Goal: Task Accomplishment & Management: Use online tool/utility

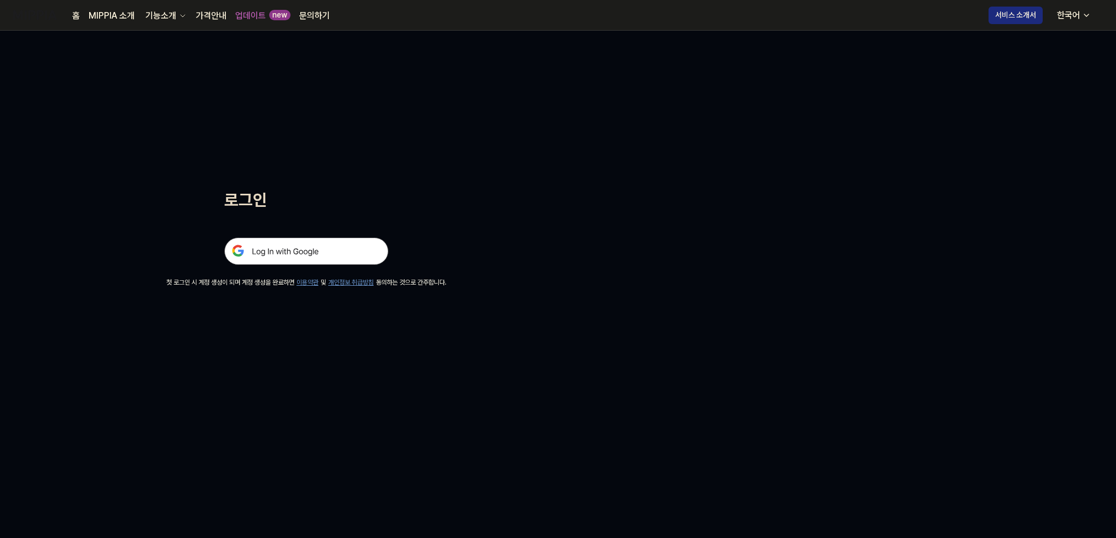
click at [287, 245] on img at bounding box center [306, 250] width 164 height 27
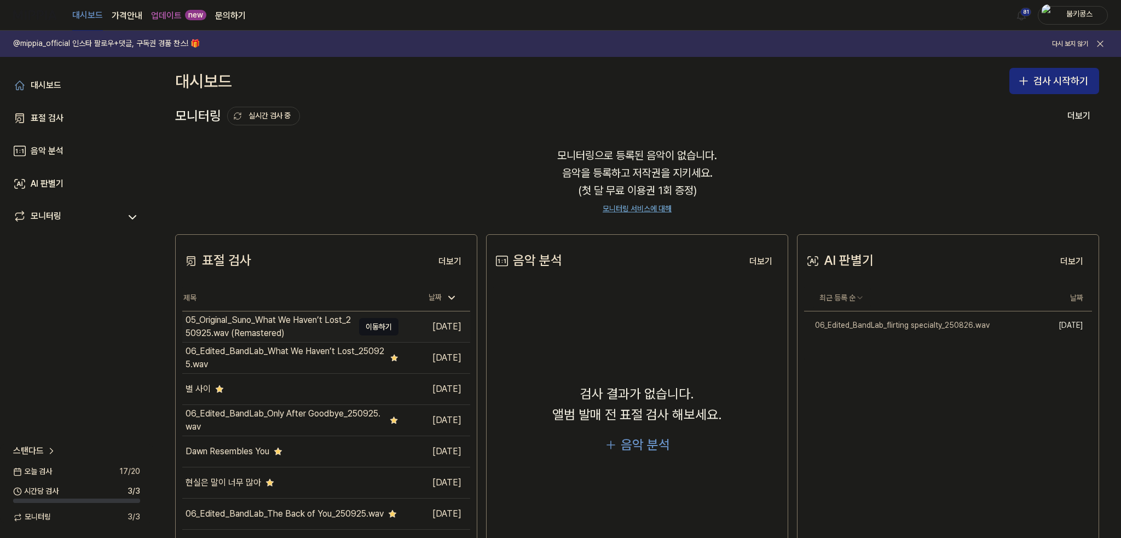
click at [294, 324] on div "05_Original_Suno_What We Haven’t Lost_250925.wav (Remastered)" at bounding box center [270, 327] width 168 height 26
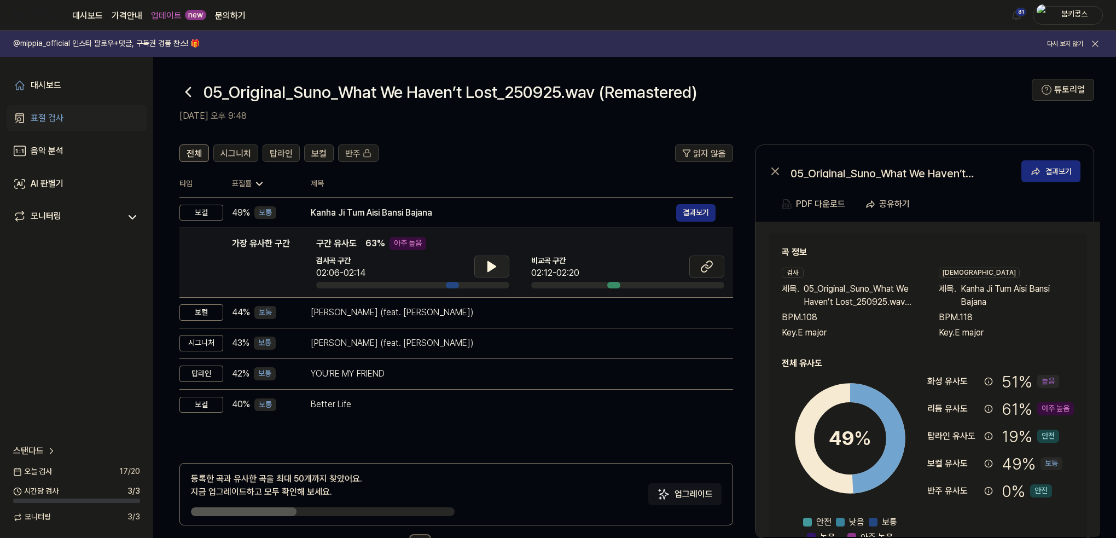
click at [491, 267] on icon at bounding box center [492, 267] width 8 height 10
click at [491, 267] on icon at bounding box center [491, 266] width 13 height 13
click at [697, 261] on button at bounding box center [706, 267] width 35 height 22
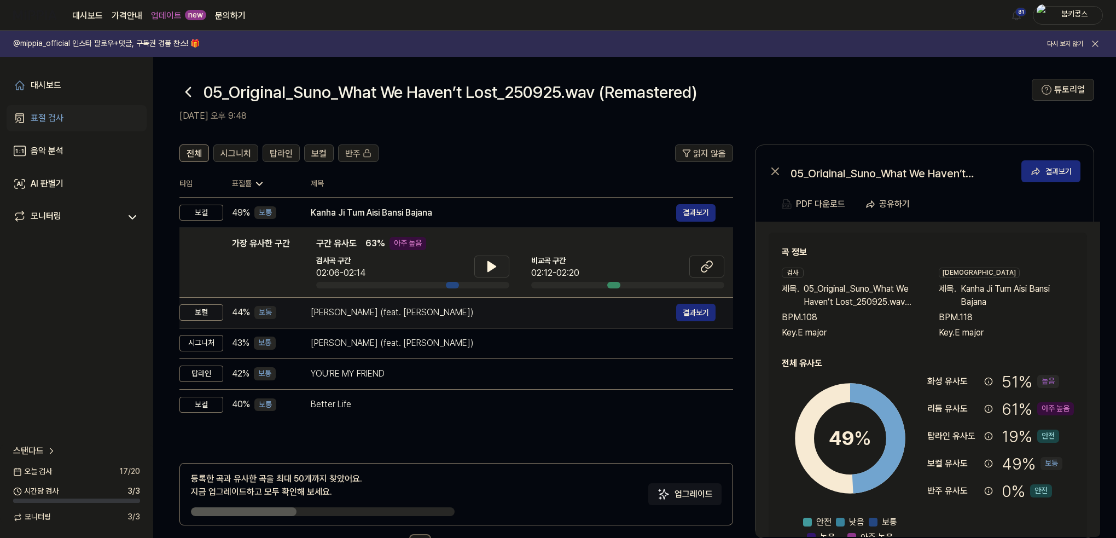
click at [364, 312] on div "Luna (feat. GIE)" at bounding box center [494, 312] width 366 height 13
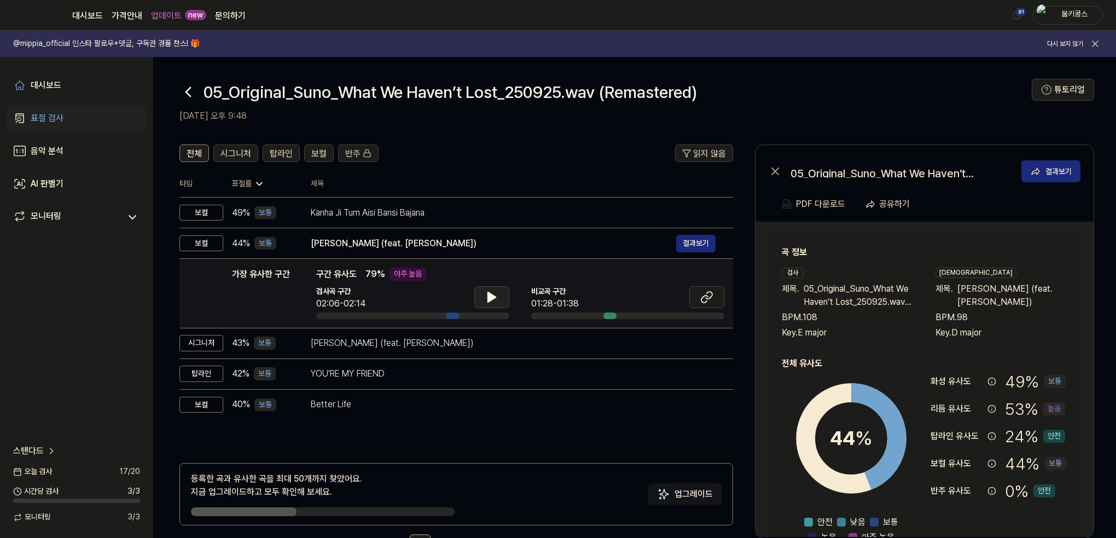
click at [488, 302] on icon at bounding box center [492, 297] width 8 height 10
click at [488, 302] on icon at bounding box center [491, 297] width 13 height 13
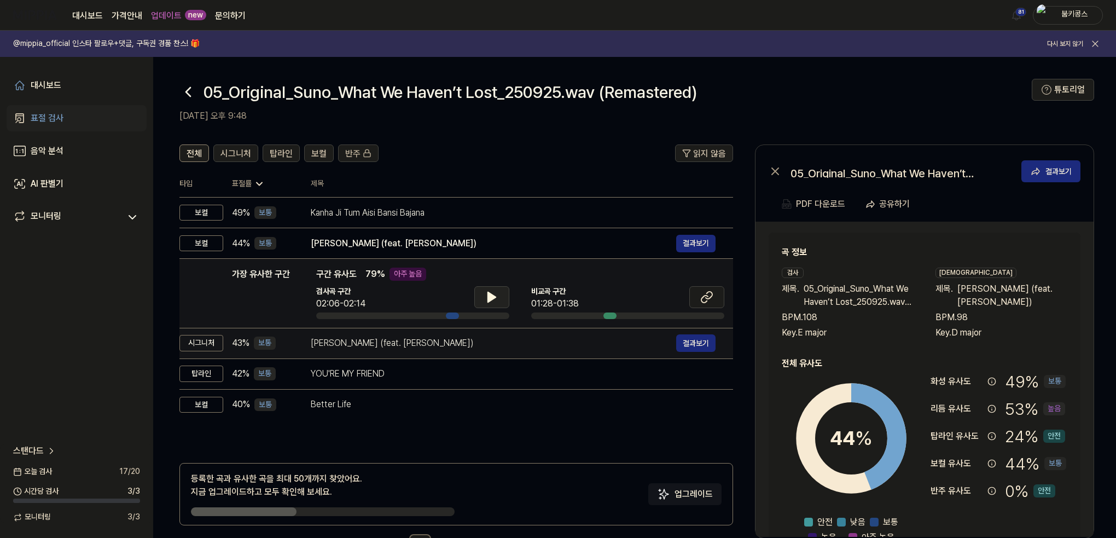
click at [463, 334] on div "Luna (feat. GIE) 결과보기" at bounding box center [513, 343] width 405 height 18
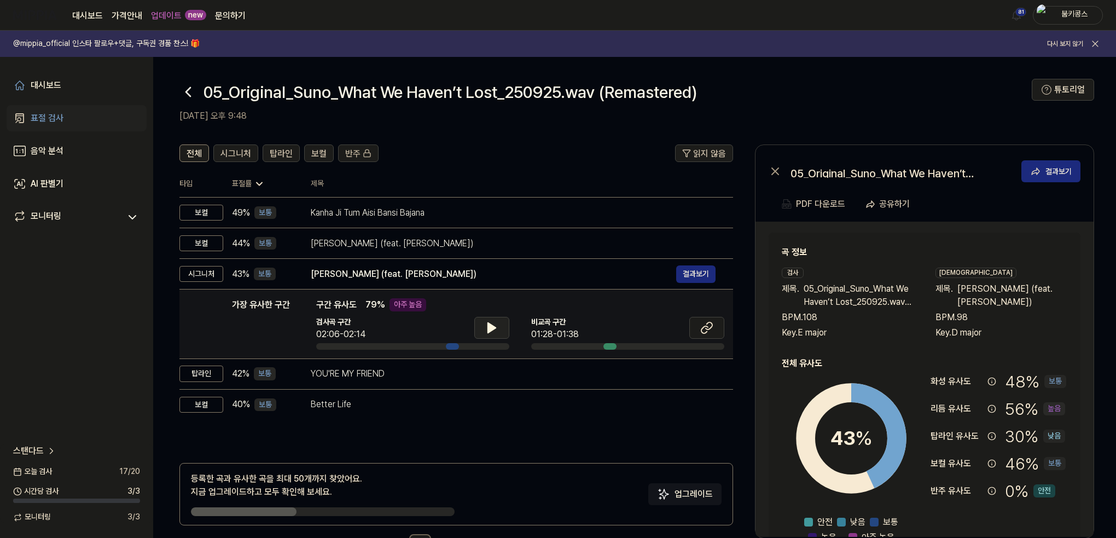
click at [489, 335] on button at bounding box center [491, 328] width 35 height 22
click at [489, 333] on icon at bounding box center [491, 327] width 13 height 13
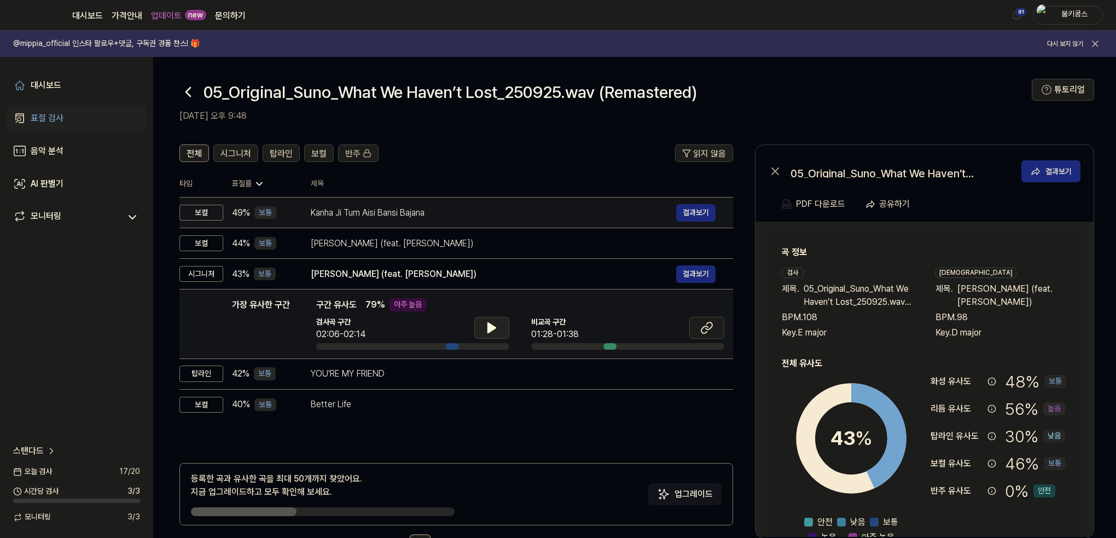
click at [444, 206] on div "Kanha Ji Tum Aisi Bansi Bajana" at bounding box center [494, 212] width 366 height 13
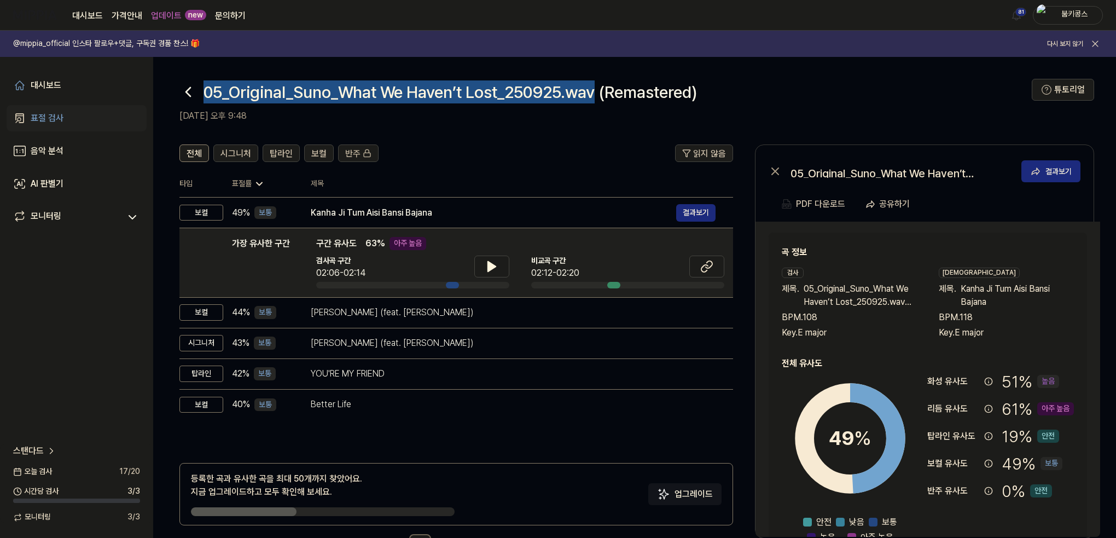
drag, startPoint x: 205, startPoint y: 96, endPoint x: 615, endPoint y: 100, distance: 410.4
click at [615, 100] on h1 "05_Original_Suno_What We Haven’t Lost_250925.wav (Remastered)" at bounding box center [451, 91] width 494 height 23
click at [188, 98] on icon at bounding box center [188, 92] width 18 height 18
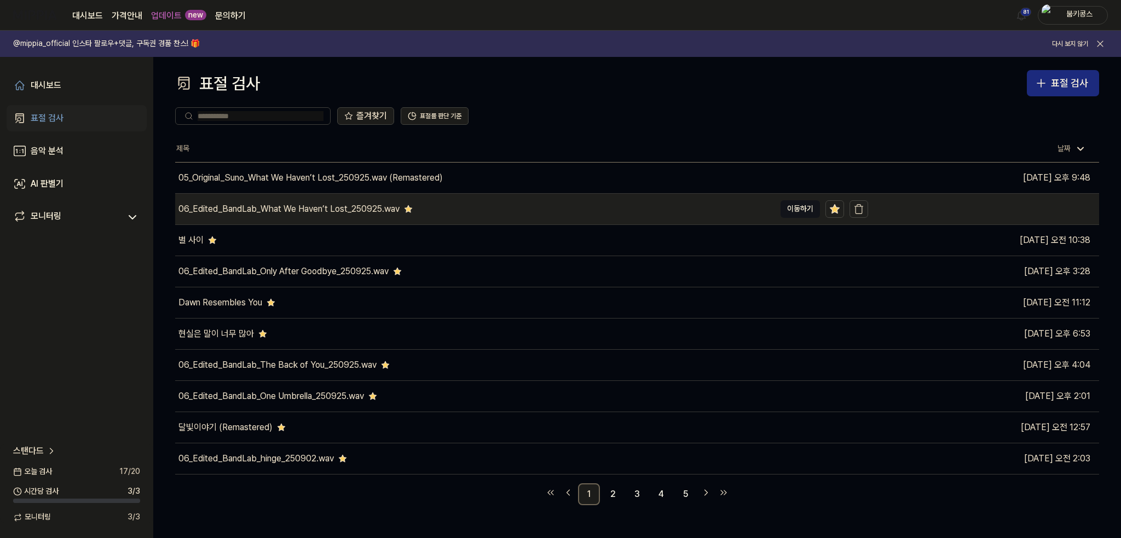
click at [329, 217] on div "06_Edited_BandLab_What We Haven’t Lost_250925.wav" at bounding box center [475, 209] width 600 height 31
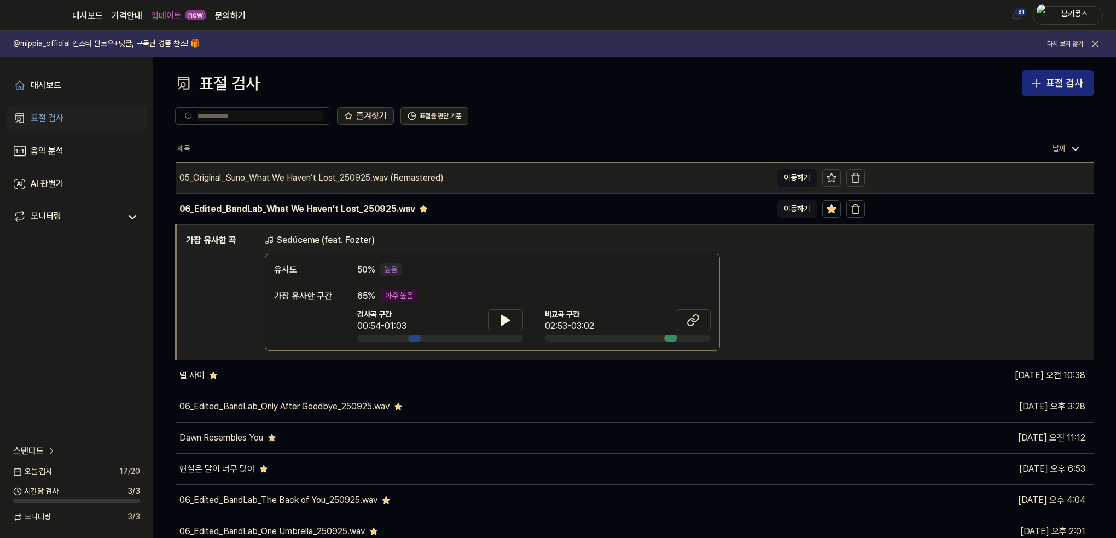
click at [401, 182] on div "05_Original_Suno_What We Haven’t Lost_250925.wav (Remastered)" at bounding box center [311, 177] width 264 height 13
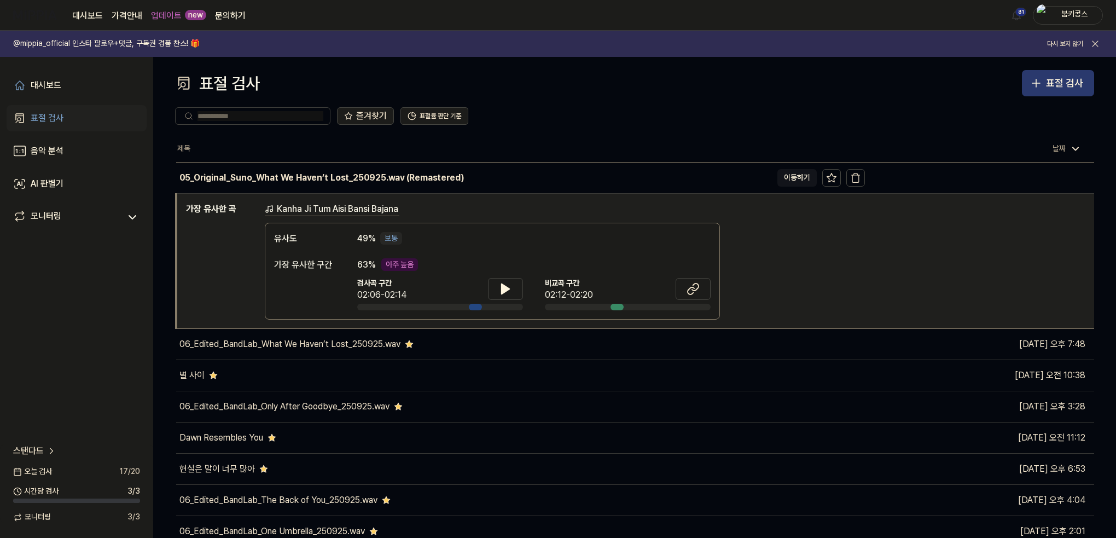
click at [1042, 77] on icon "button" at bounding box center [1036, 83] width 13 height 13
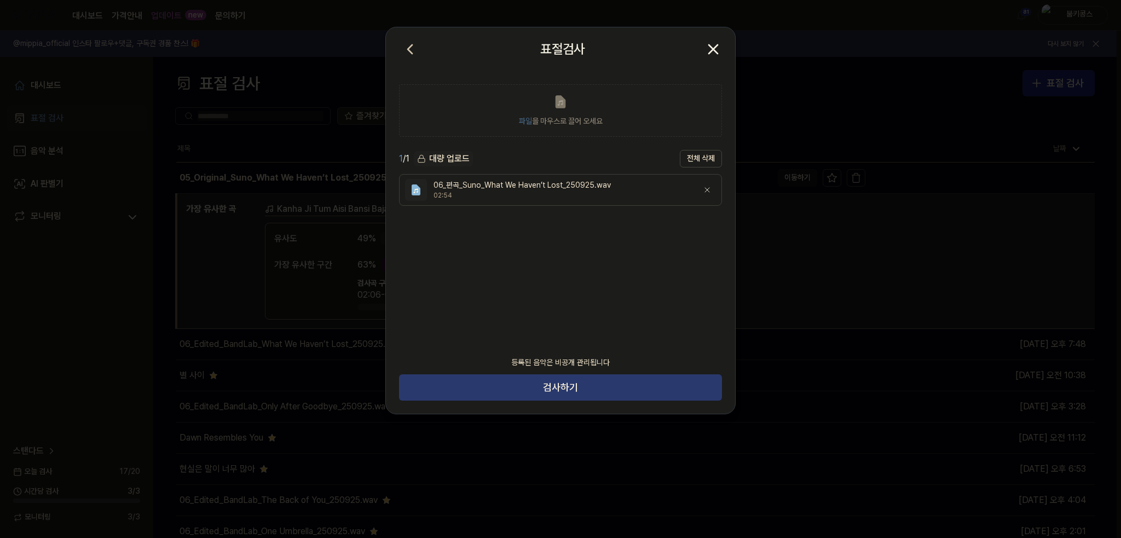
click at [578, 387] on button "검사하기" at bounding box center [560, 387] width 323 height 26
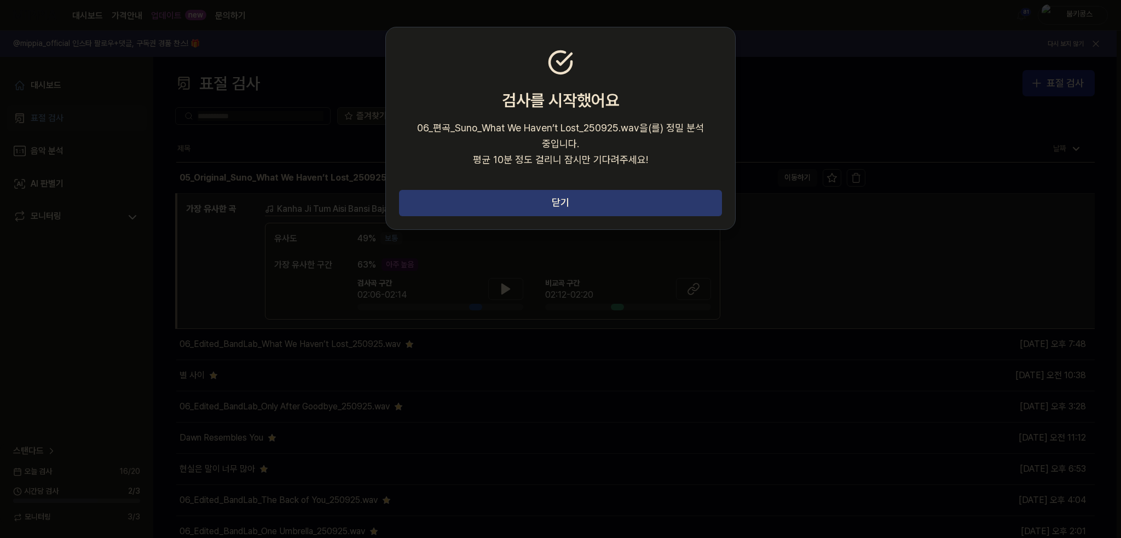
click at [592, 190] on button "닫기" at bounding box center [560, 203] width 323 height 26
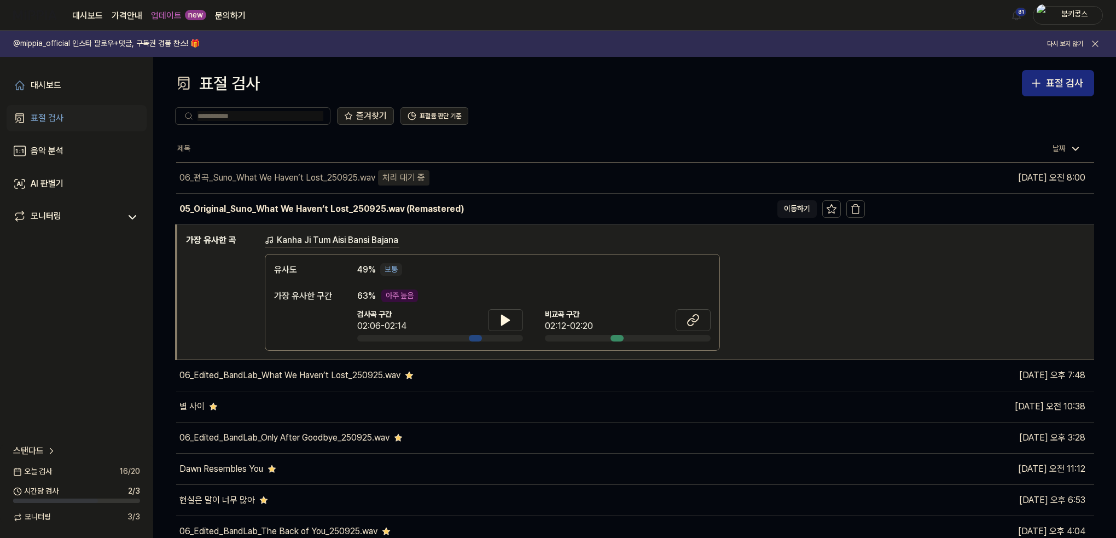
click at [79, 120] on link "표절 검사" at bounding box center [77, 118] width 140 height 26
click at [72, 83] on link "대시보드" at bounding box center [77, 85] width 140 height 26
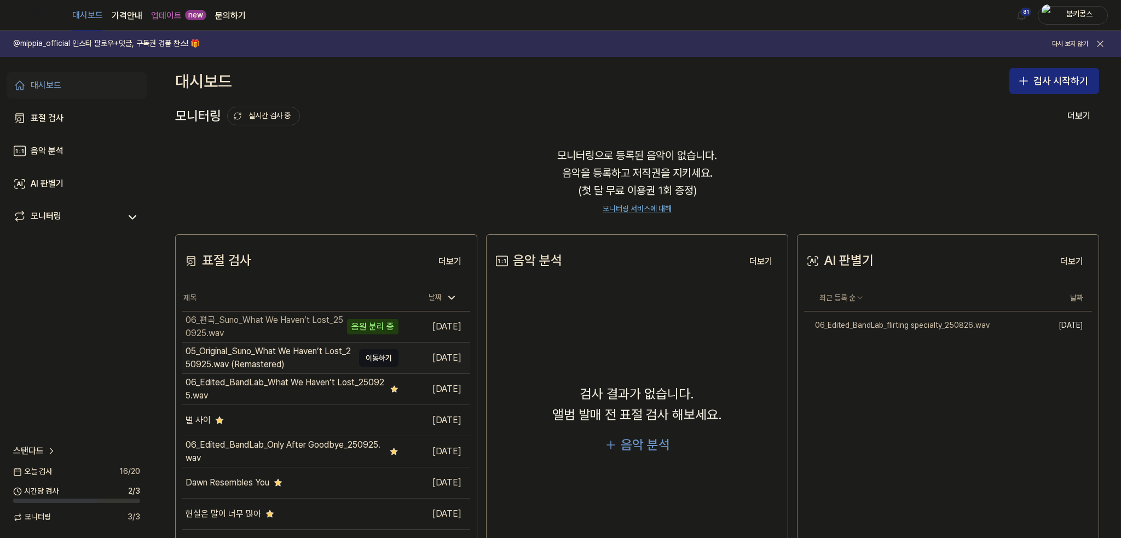
click at [271, 358] on div "05_Original_Suno_What We Haven’t Lost_250925.wav (Remastered)" at bounding box center [270, 358] width 168 height 26
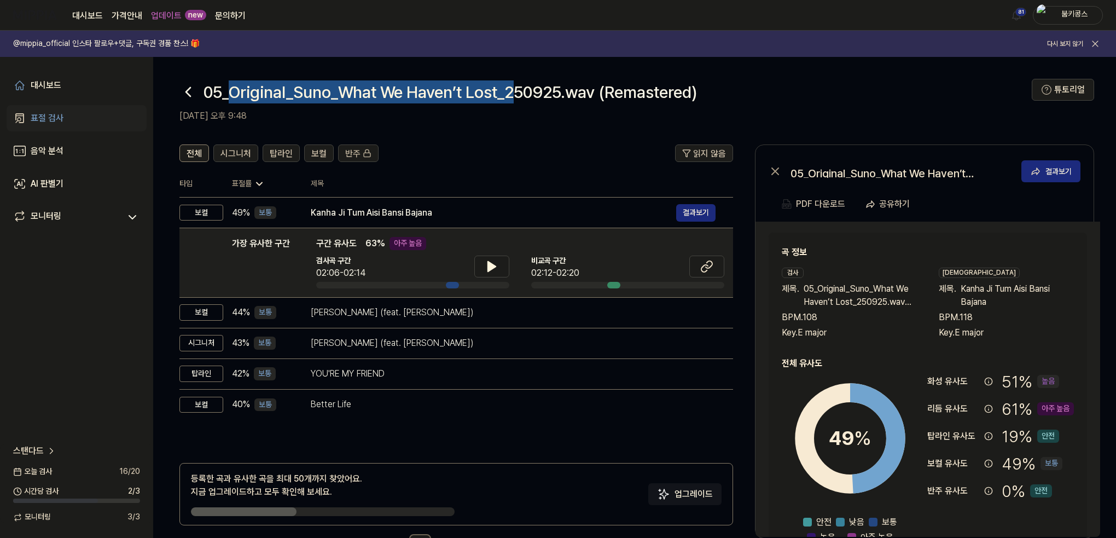
drag, startPoint x: 229, startPoint y: 88, endPoint x: 519, endPoint y: 96, distance: 289.6
click at [519, 96] on h1 "05_Original_Suno_What We Haven’t Lost_250925.wav (Remastered)" at bounding box center [451, 91] width 494 height 23
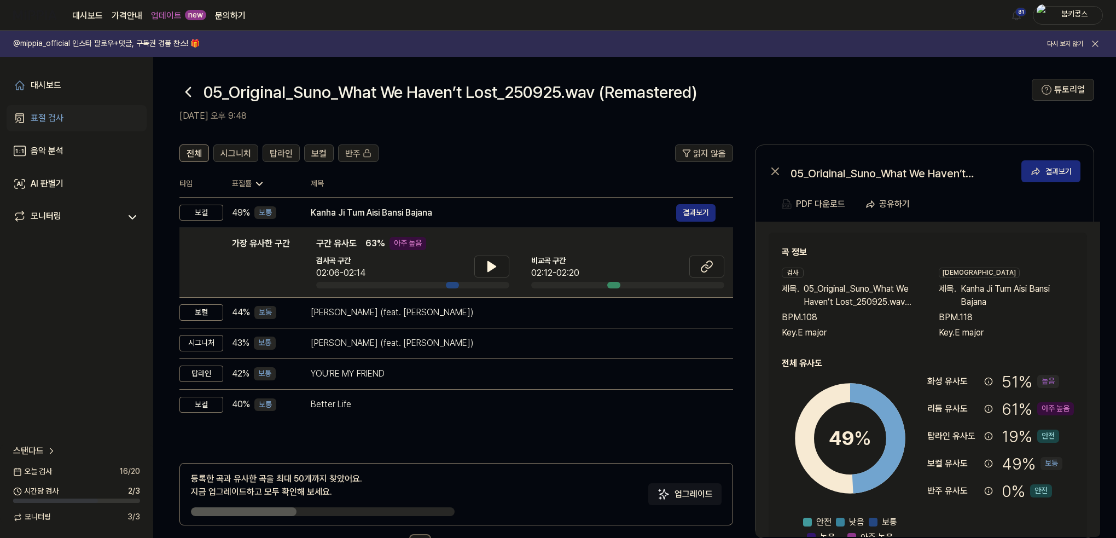
click at [403, 114] on h2 "2025.09.27 오후 9:48" at bounding box center [605, 115] width 853 height 13
click at [71, 91] on link "대시보드" at bounding box center [77, 85] width 140 height 26
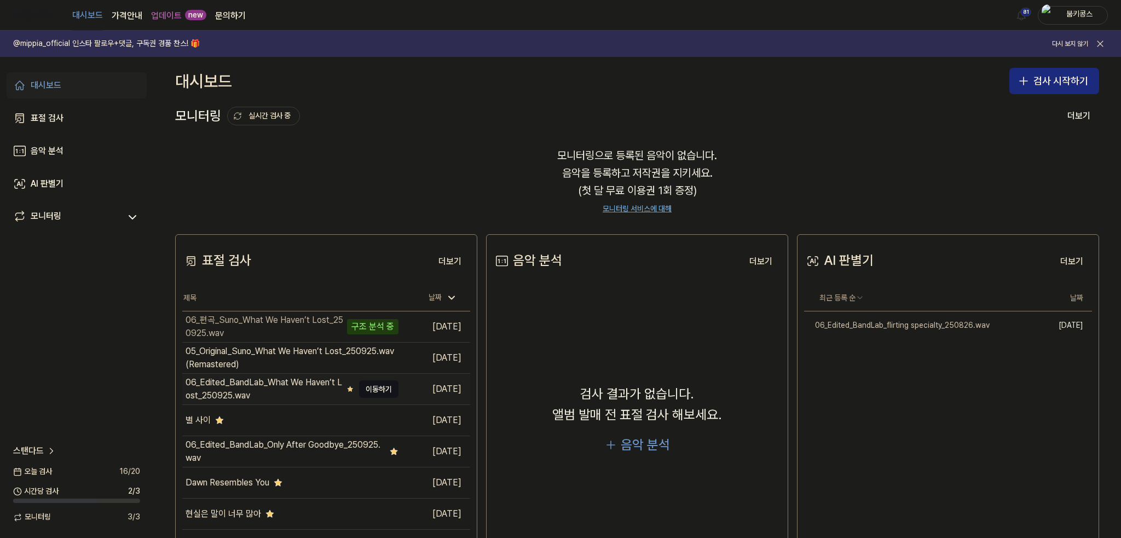
click at [319, 383] on div "06_Edited_BandLab_What We Haven’t Lost_250925.wav" at bounding box center [264, 389] width 157 height 26
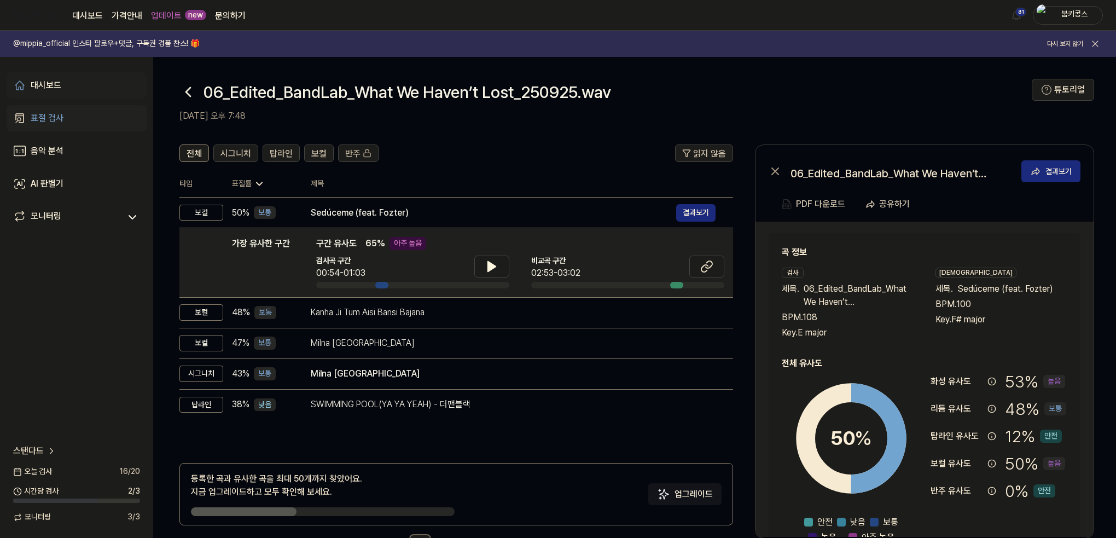
click at [58, 82] on div "대시보드" at bounding box center [46, 85] width 31 height 13
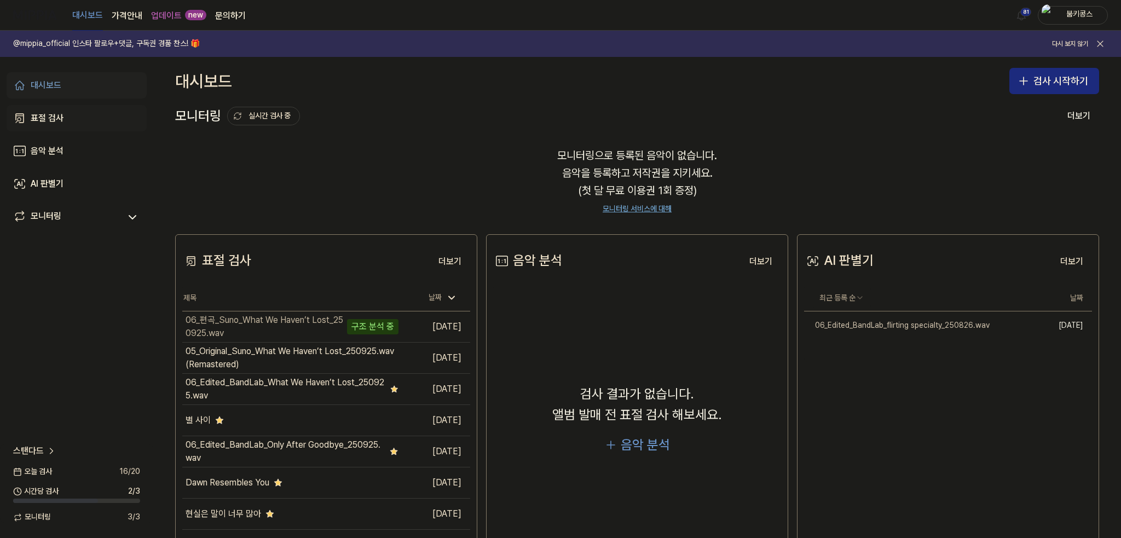
click at [60, 117] on div "표절 검사" at bounding box center [47, 118] width 33 height 13
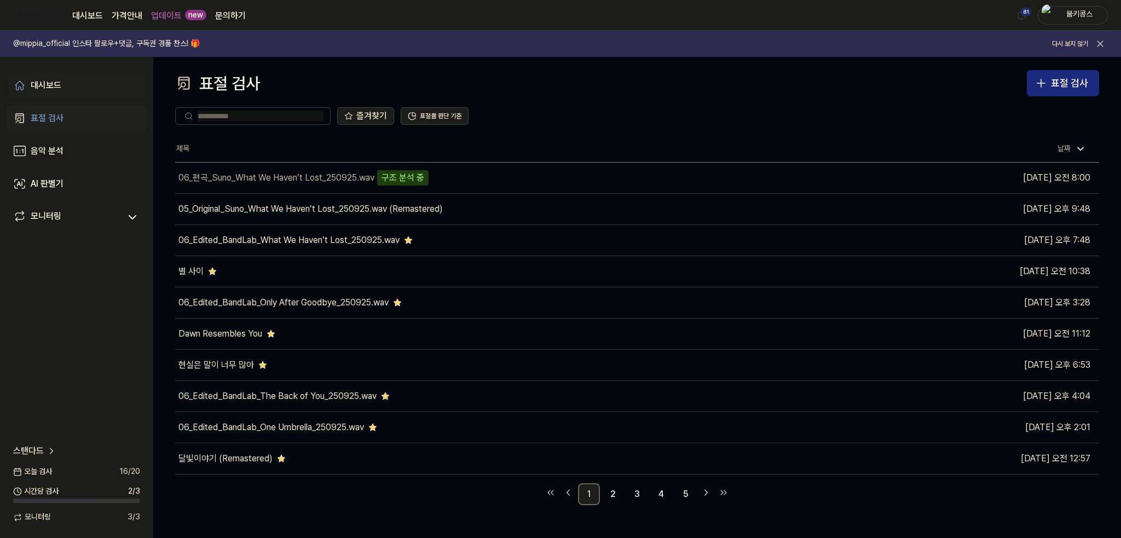
click at [51, 82] on div "대시보드" at bounding box center [46, 85] width 31 height 13
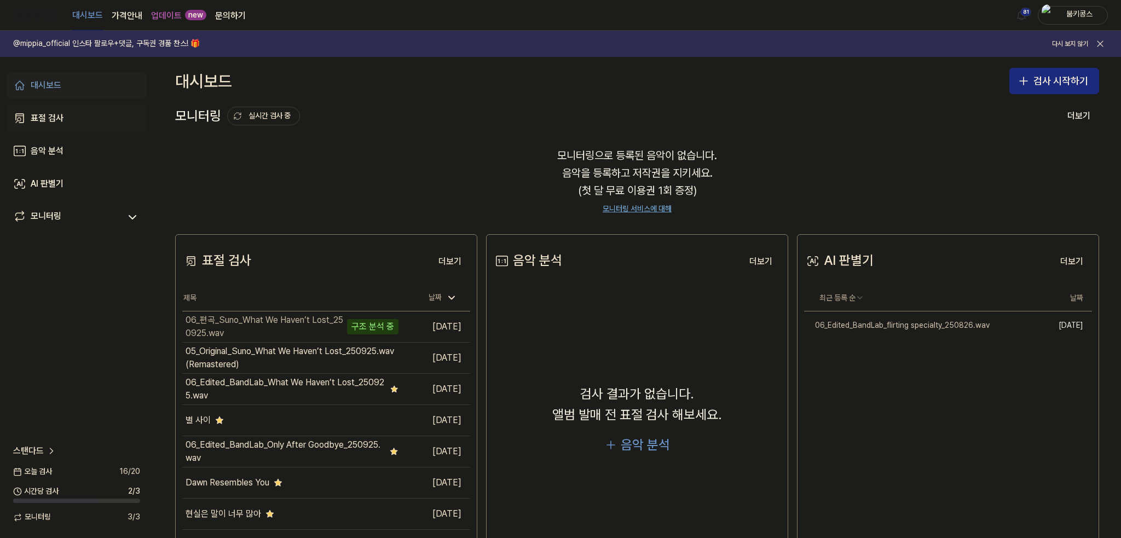
click at [60, 106] on link "표절 검사" at bounding box center [77, 118] width 140 height 26
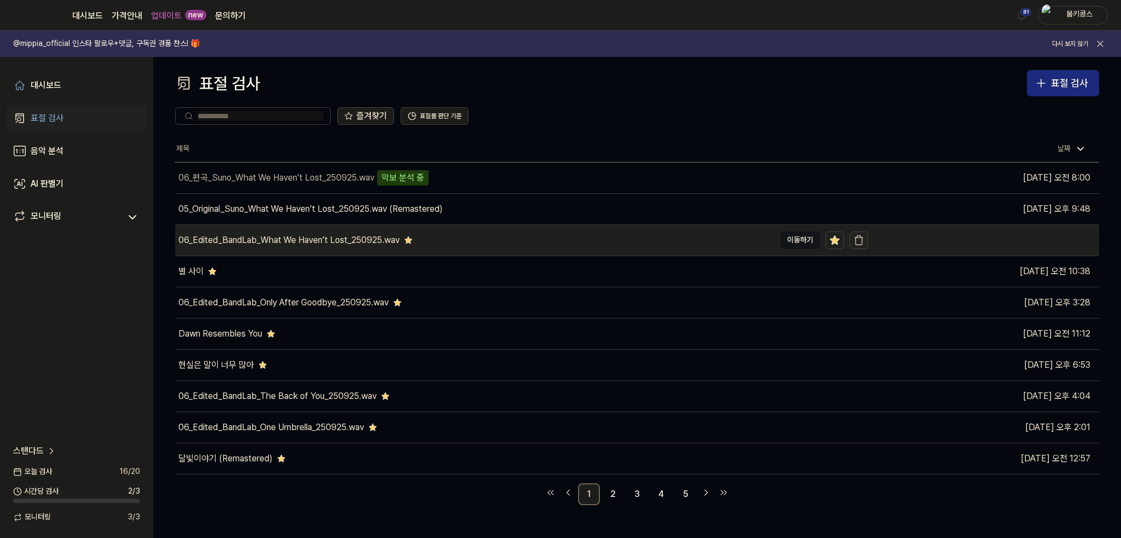
click at [860, 238] on icon "button" at bounding box center [858, 240] width 11 height 11
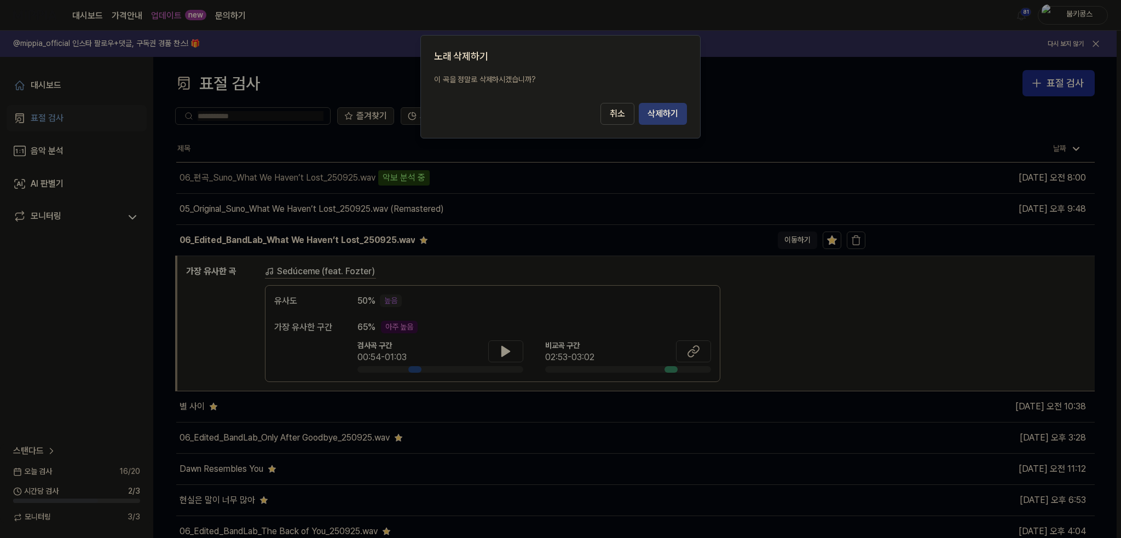
click at [665, 109] on button "삭제하기" at bounding box center [663, 114] width 48 height 22
